Goal: Transaction & Acquisition: Download file/media

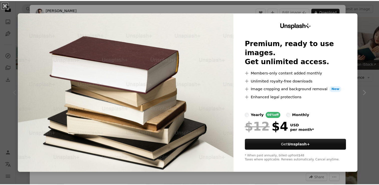
scroll to position [126, 0]
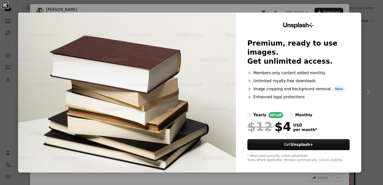
click at [5, 6] on button "An X shape" at bounding box center [5, 5] width 6 height 6
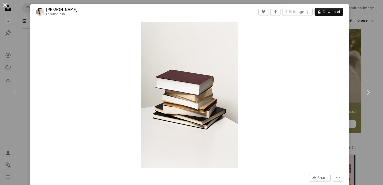
click at [362, 21] on div "An X shape Chevron left Chevron right [PERSON_NAME] For Unsplash+ A heart A plu…" at bounding box center [191, 92] width 383 height 185
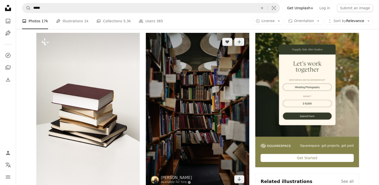
scroll to position [92, 0]
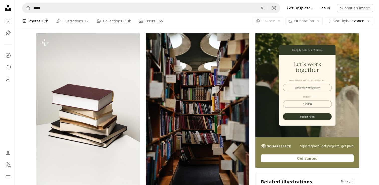
click at [329, 9] on link "Log in" at bounding box center [324, 8] width 17 height 8
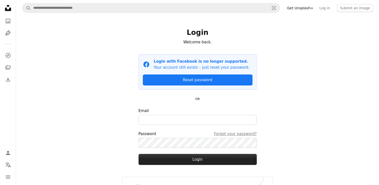
scroll to position [18, 0]
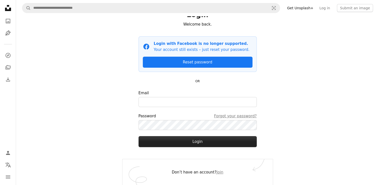
click at [198, 144] on button "Login" at bounding box center [198, 141] width 118 height 11
